Goal: Task Accomplishment & Management: Manage account settings

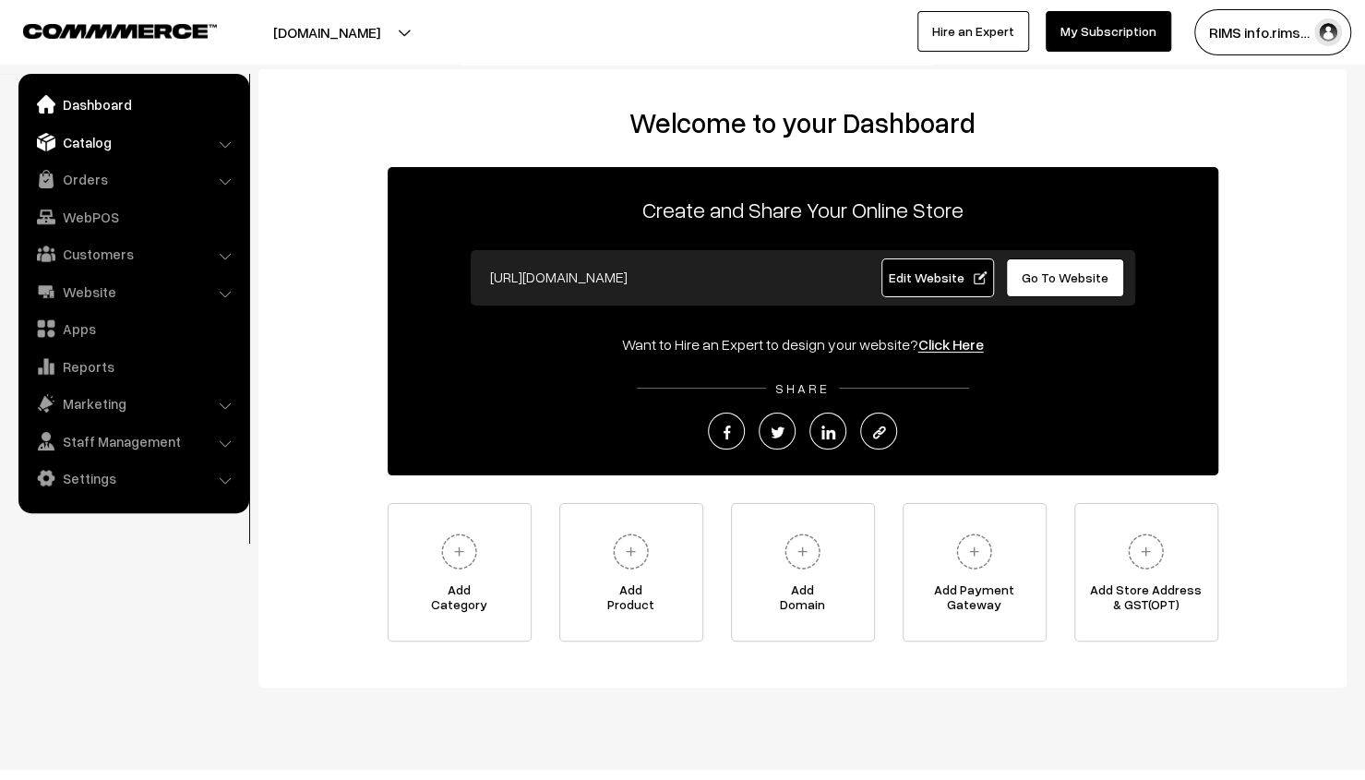
click at [145, 141] on link "Catalog" at bounding box center [133, 142] width 220 height 33
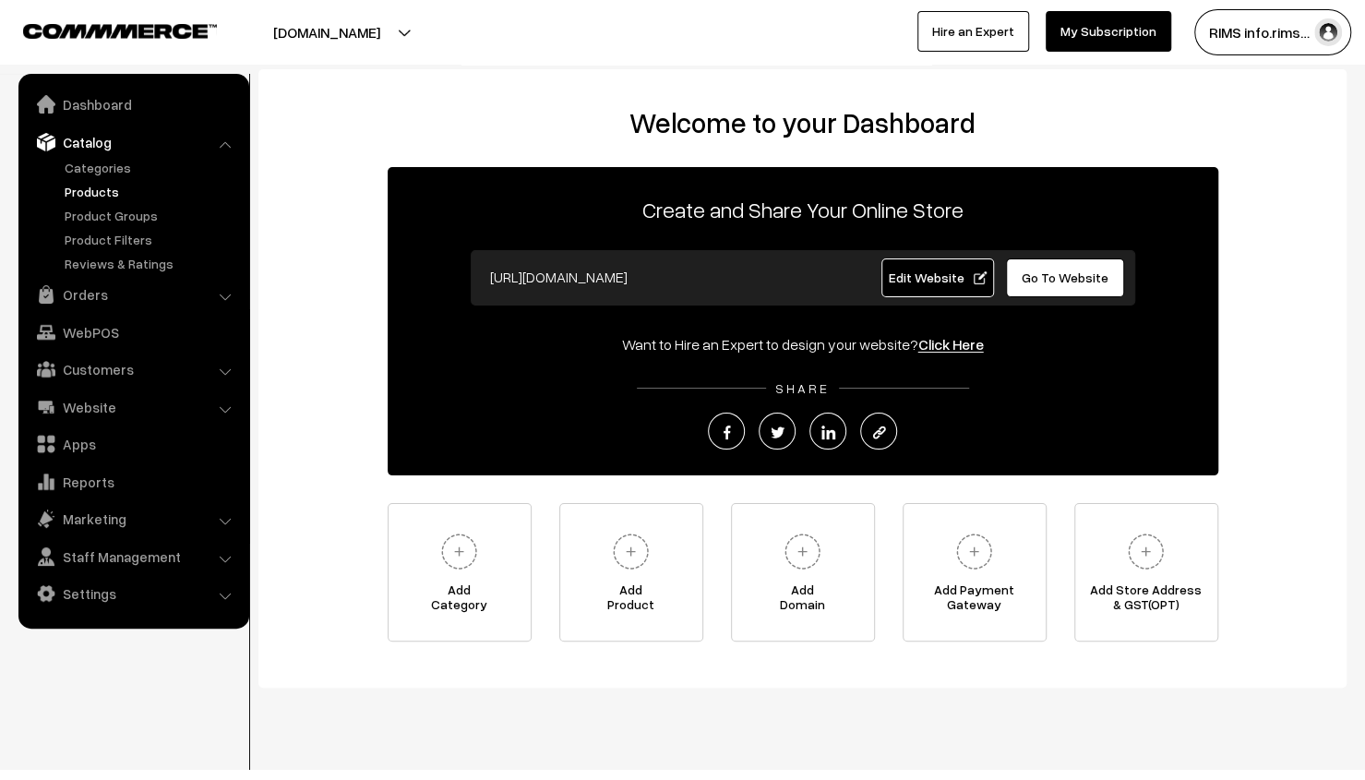
click at [90, 194] on link "Products" at bounding box center [151, 191] width 183 height 19
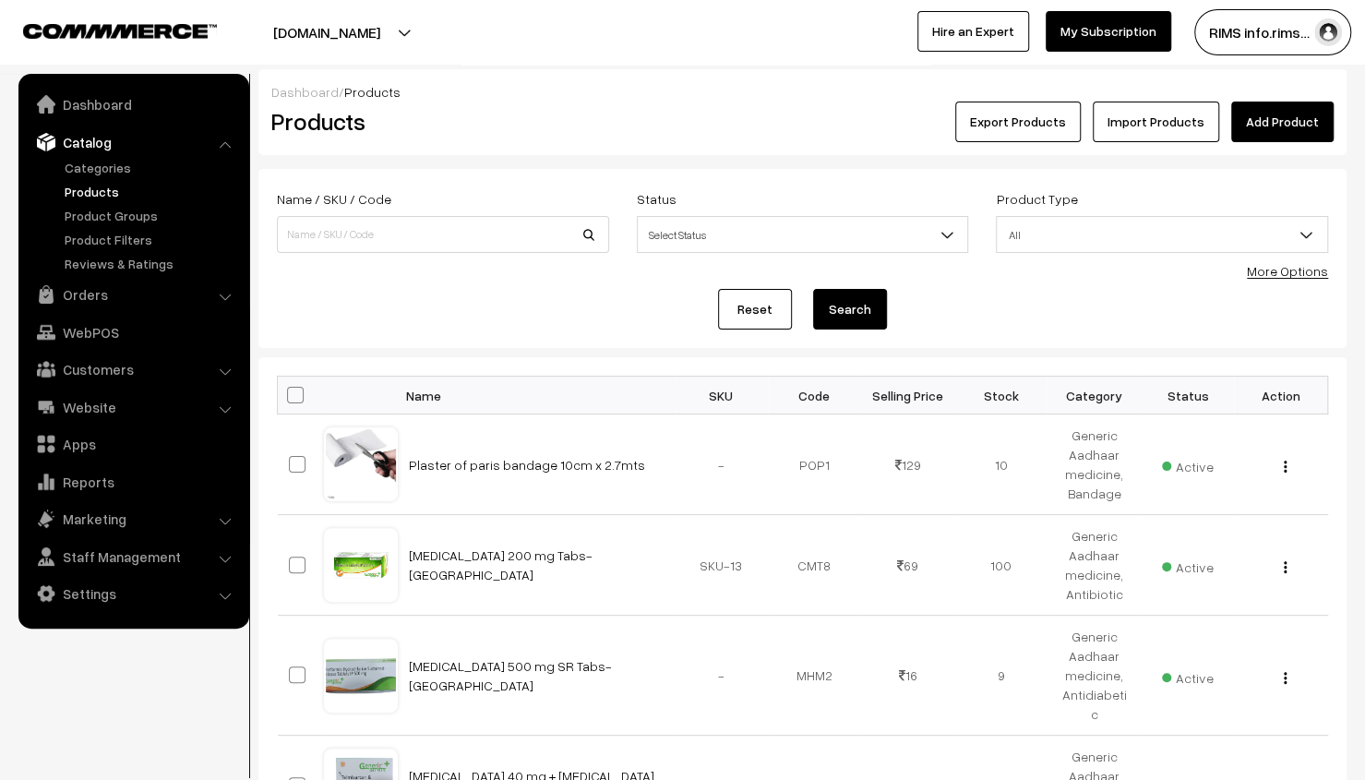
scroll to position [92, 0]
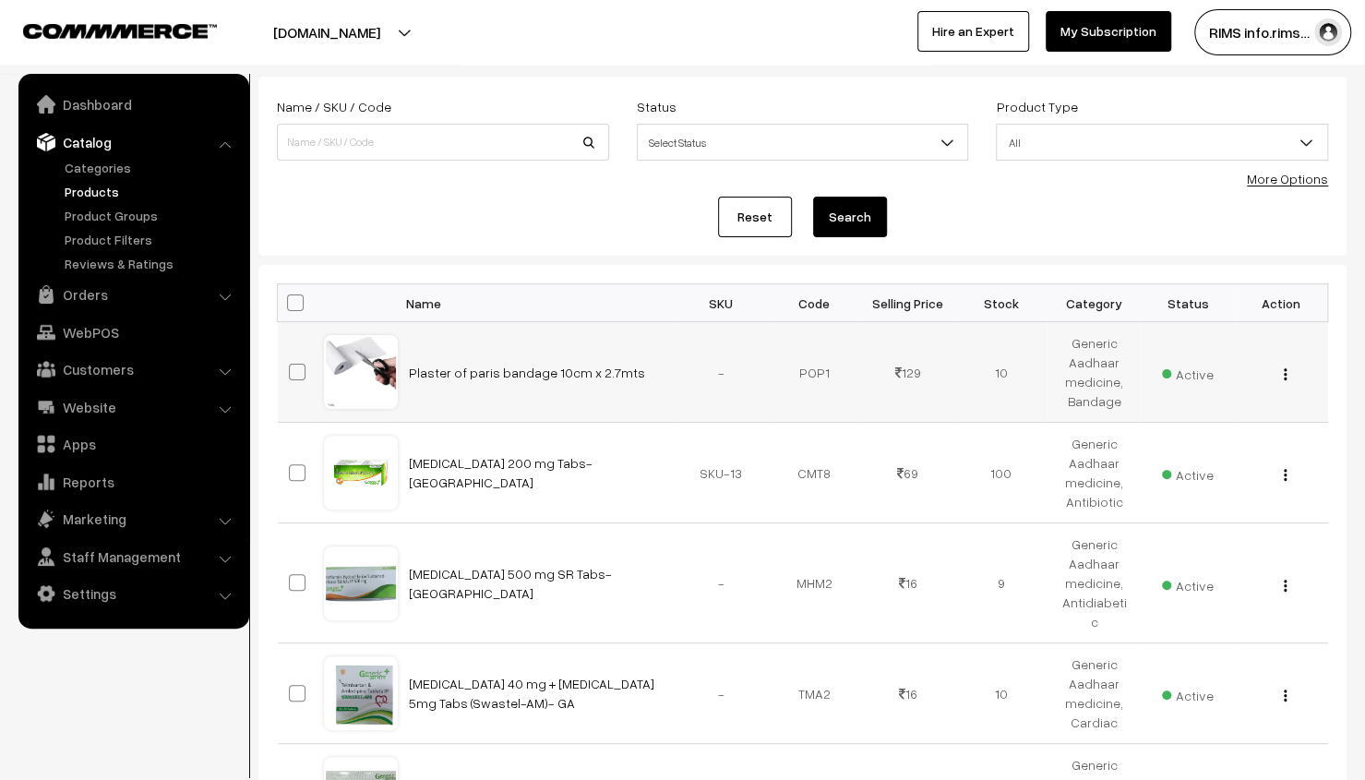
click at [1282, 366] on div "View Edit Delete" at bounding box center [1280, 372] width 71 height 19
click at [1287, 375] on button "button" at bounding box center [1285, 373] width 5 height 15
click at [1216, 427] on link "Edit" at bounding box center [1202, 441] width 157 height 41
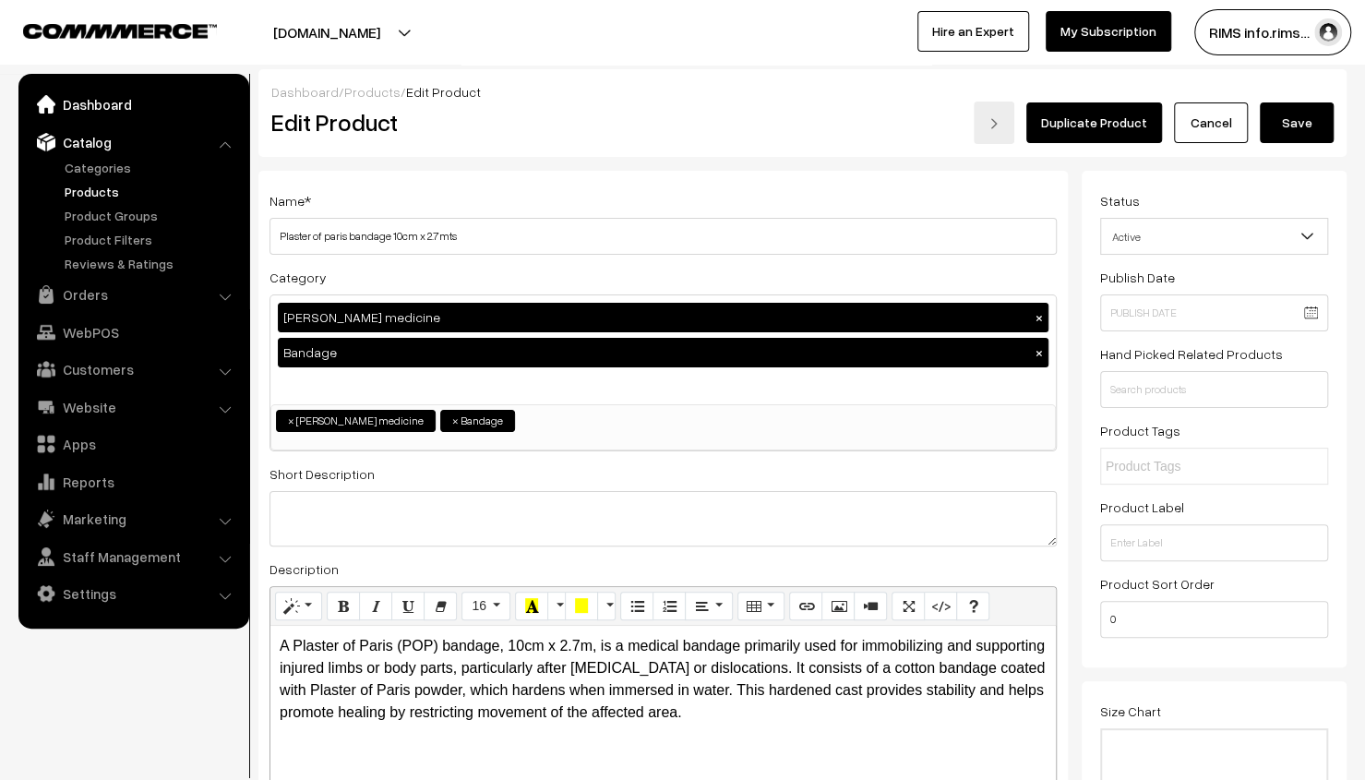
click at [120, 107] on link "Dashboard" at bounding box center [133, 104] width 220 height 33
